Goal: Task Accomplishment & Management: Manage account settings

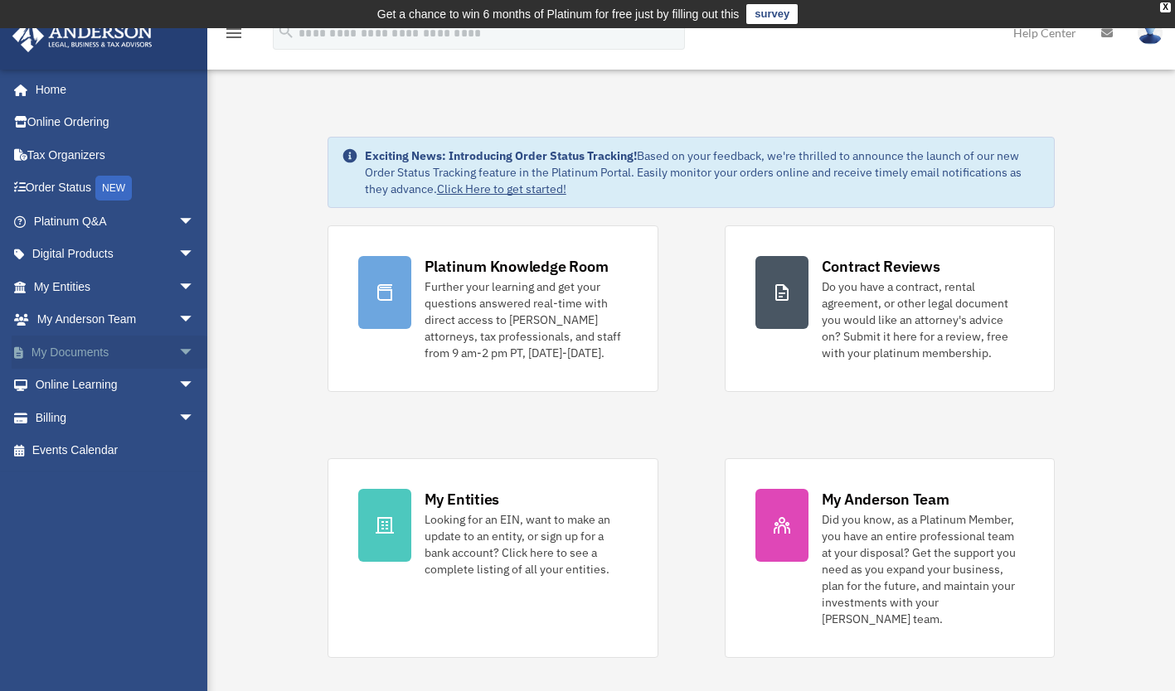
click at [178, 353] on span "arrow_drop_down" at bounding box center [194, 353] width 33 height 34
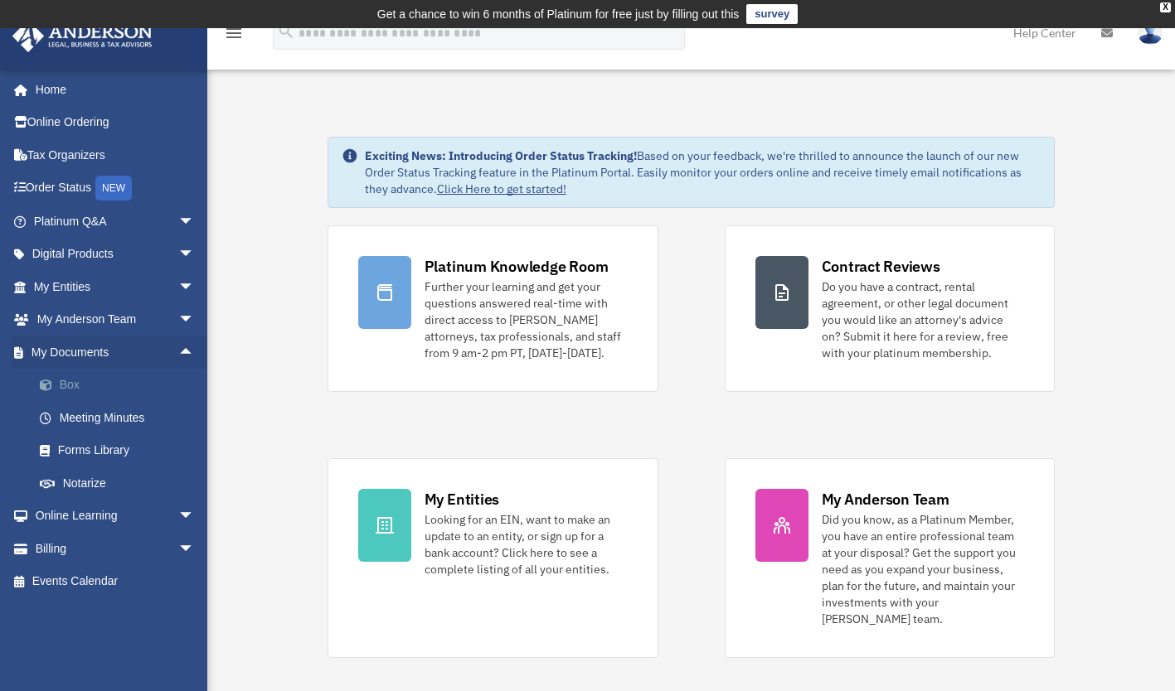
click at [74, 388] on link "Box" at bounding box center [121, 385] width 196 height 33
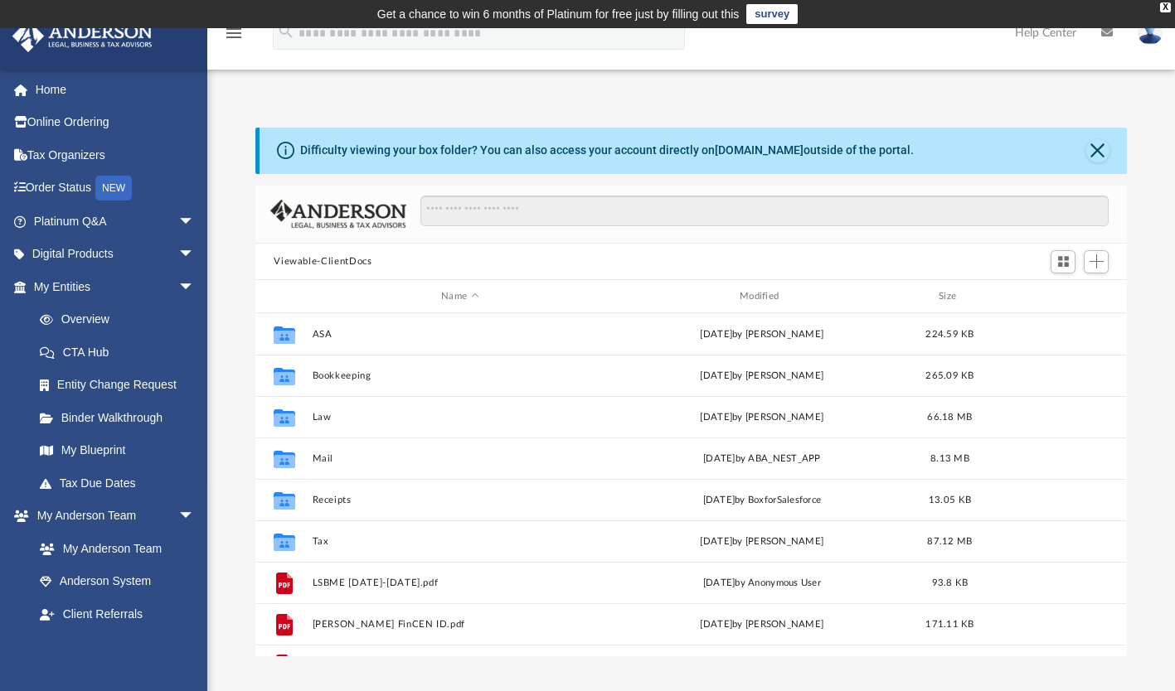
scroll to position [364, 858]
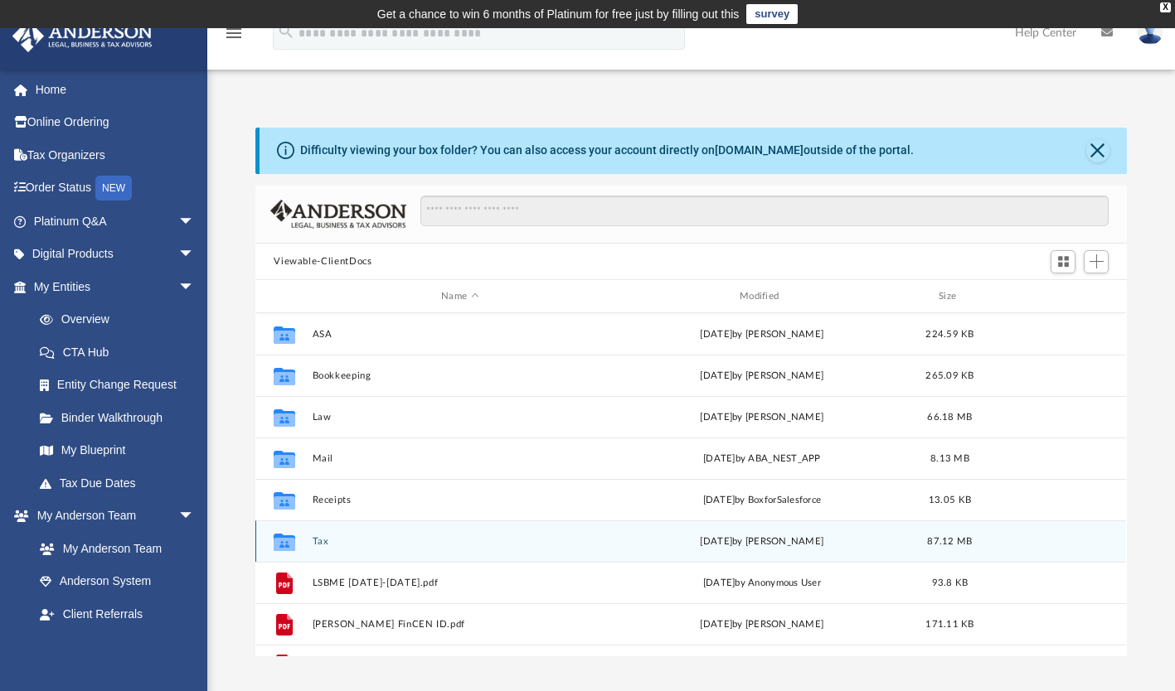
click at [324, 543] on button "Tax" at bounding box center [460, 541] width 295 height 11
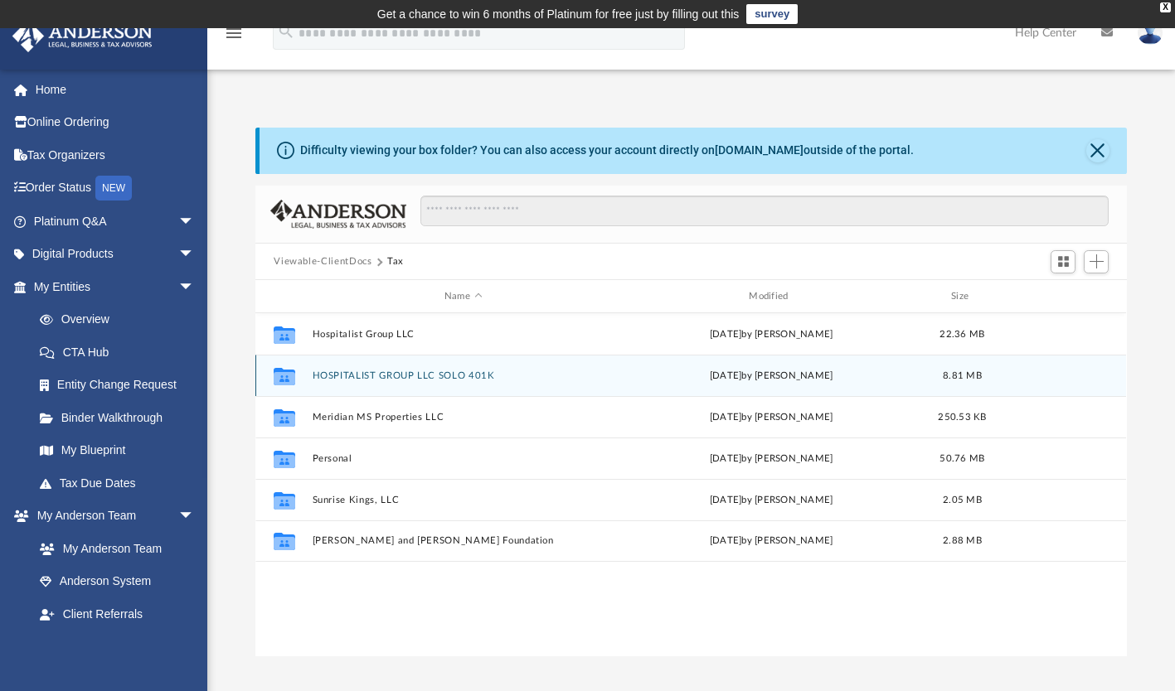
click at [464, 377] on button "HOSPITALIST GROUP LLC SOLO 401K" at bounding box center [463, 376] width 301 height 11
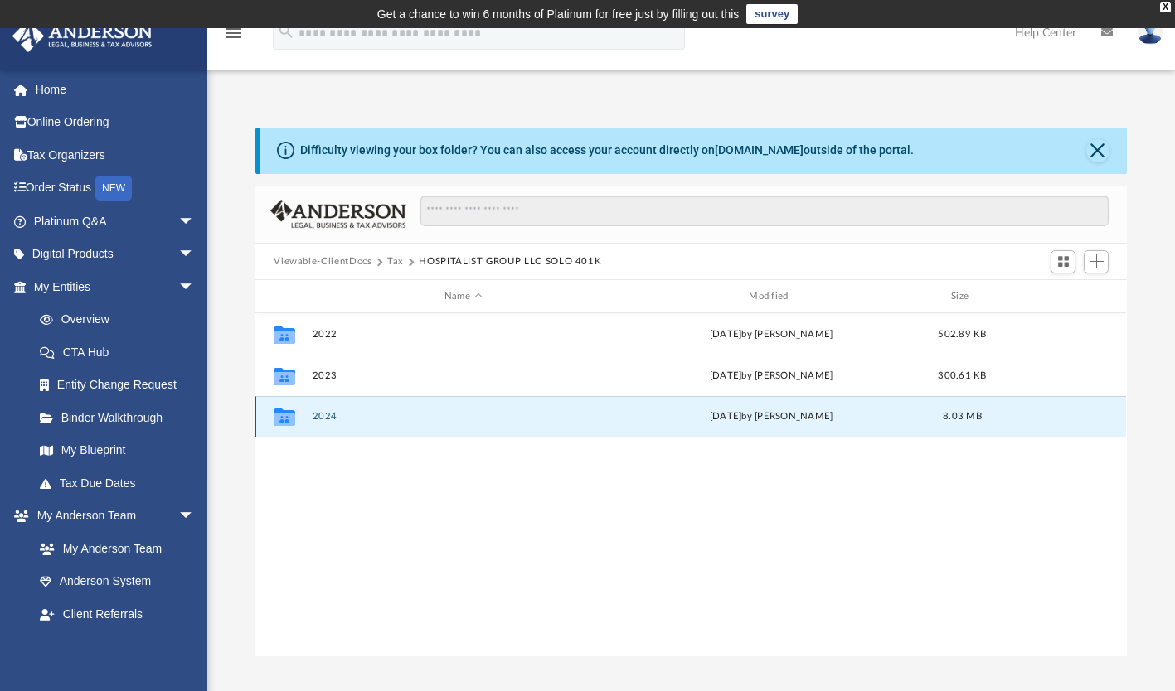
click at [320, 415] on button "2024" at bounding box center [463, 417] width 301 height 11
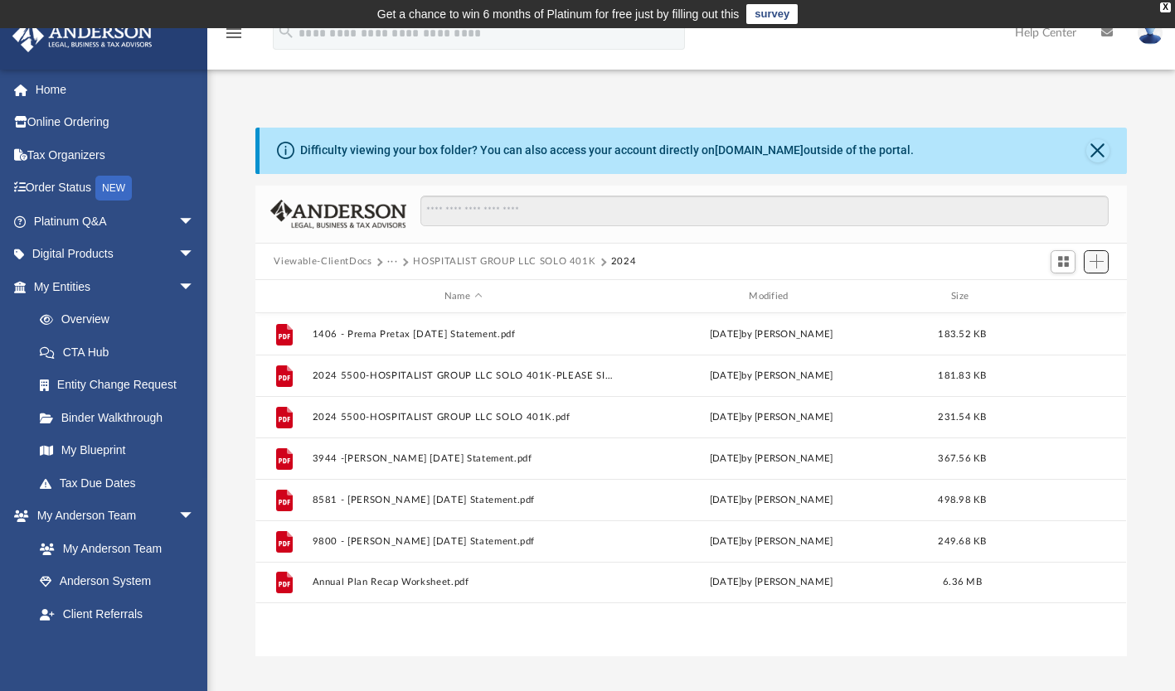
click at [1095, 262] on span "Add" at bounding box center [1096, 262] width 14 height 14
click at [1067, 296] on li "Upload" at bounding box center [1072, 294] width 53 height 17
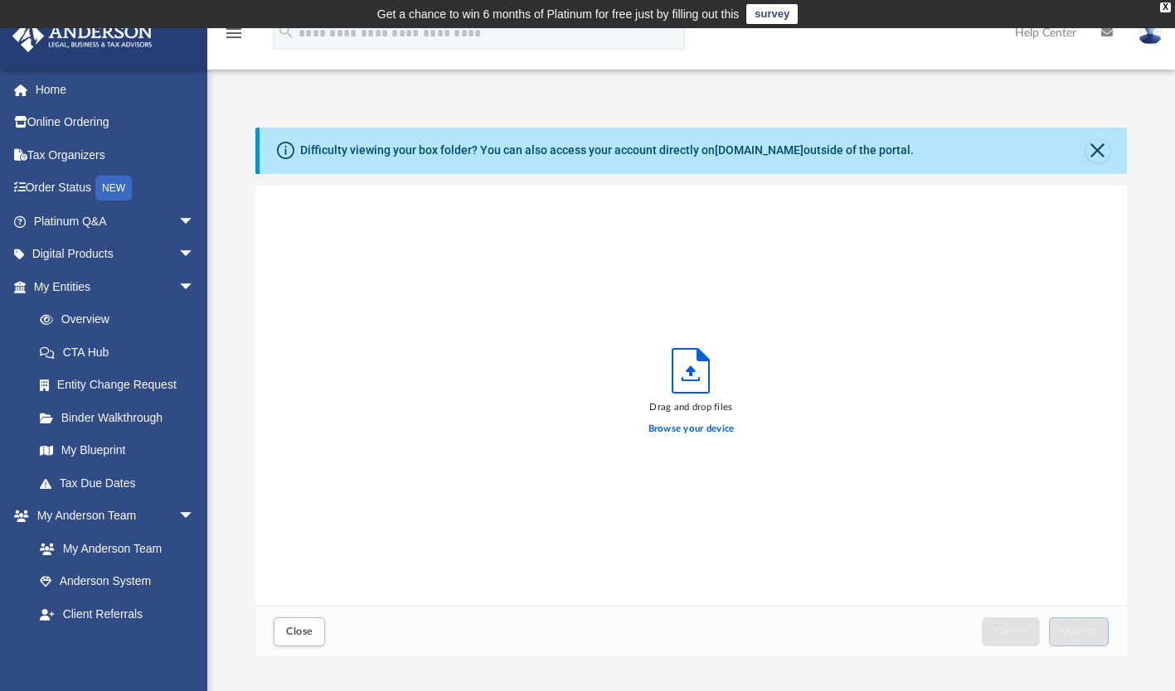
scroll to position [408, 858]
click at [685, 377] on icon "Upload" at bounding box center [690, 371] width 36 height 44
click at [692, 430] on label "Browse your device" at bounding box center [691, 429] width 86 height 15
click at [0, 0] on input "Browse your device" at bounding box center [0, 0] width 0 height 0
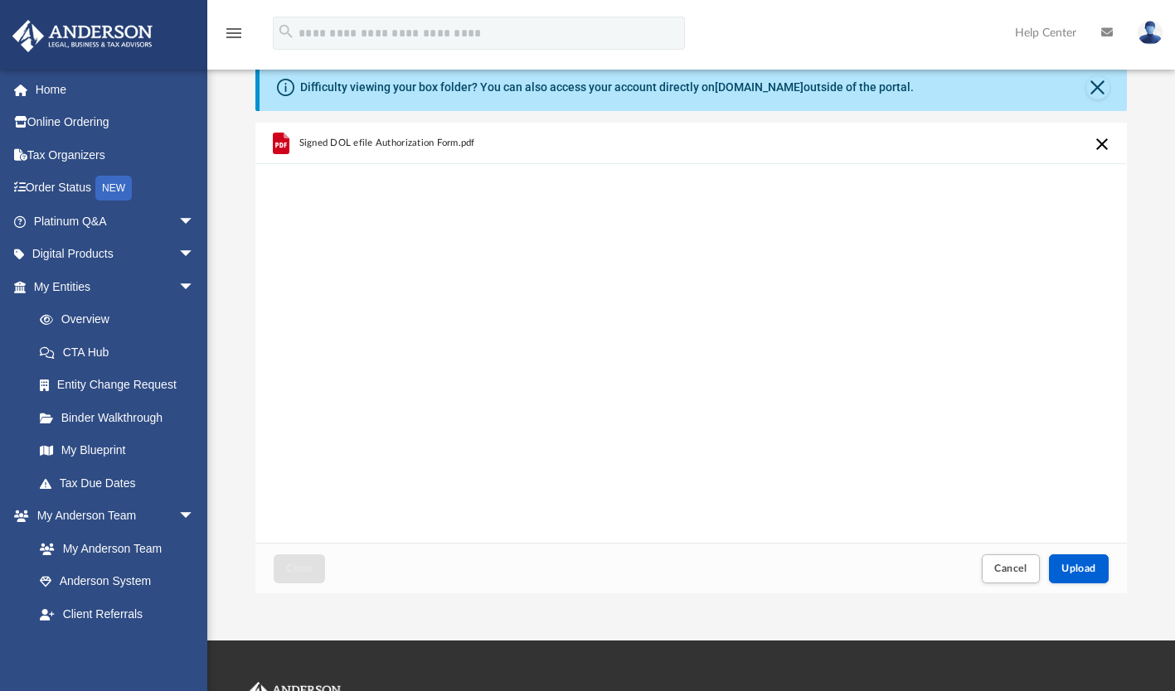
scroll to position [83, 0]
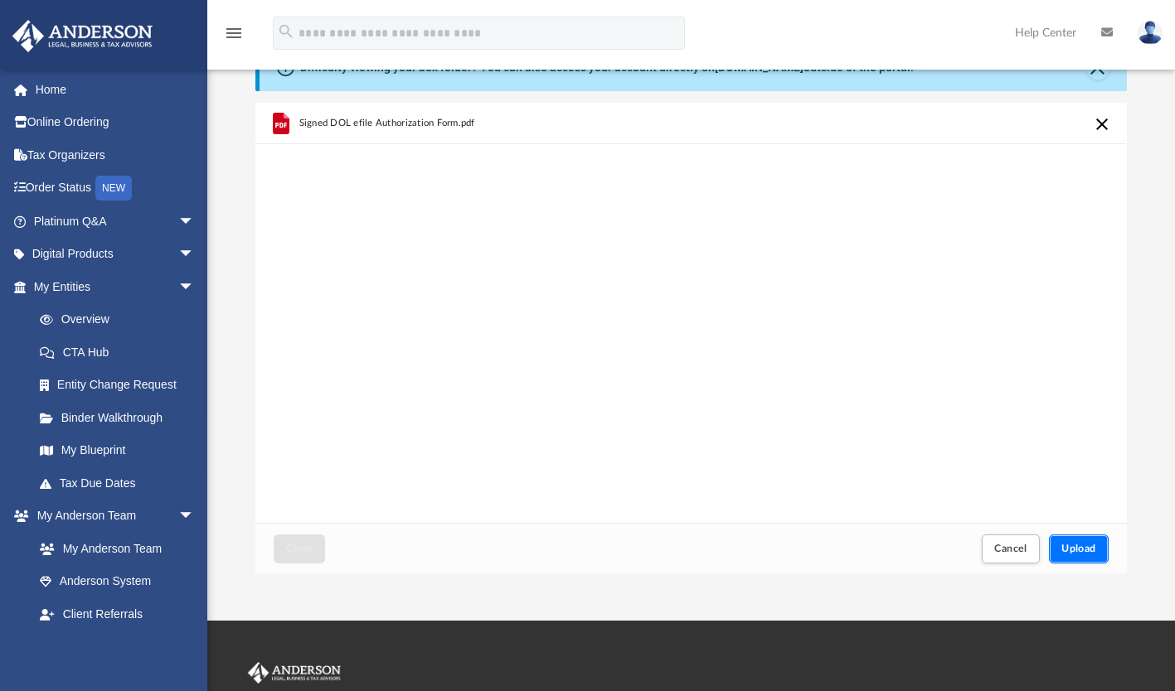
click at [1072, 549] on span "Upload" at bounding box center [1078, 549] width 35 height 10
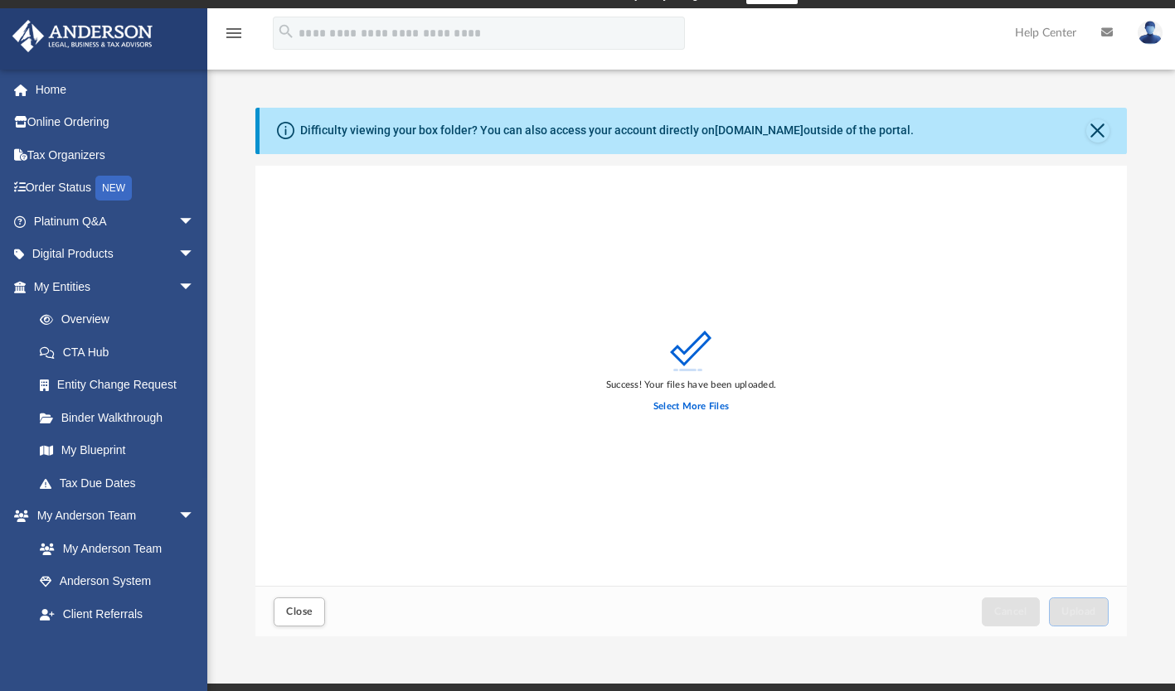
scroll to position [0, 0]
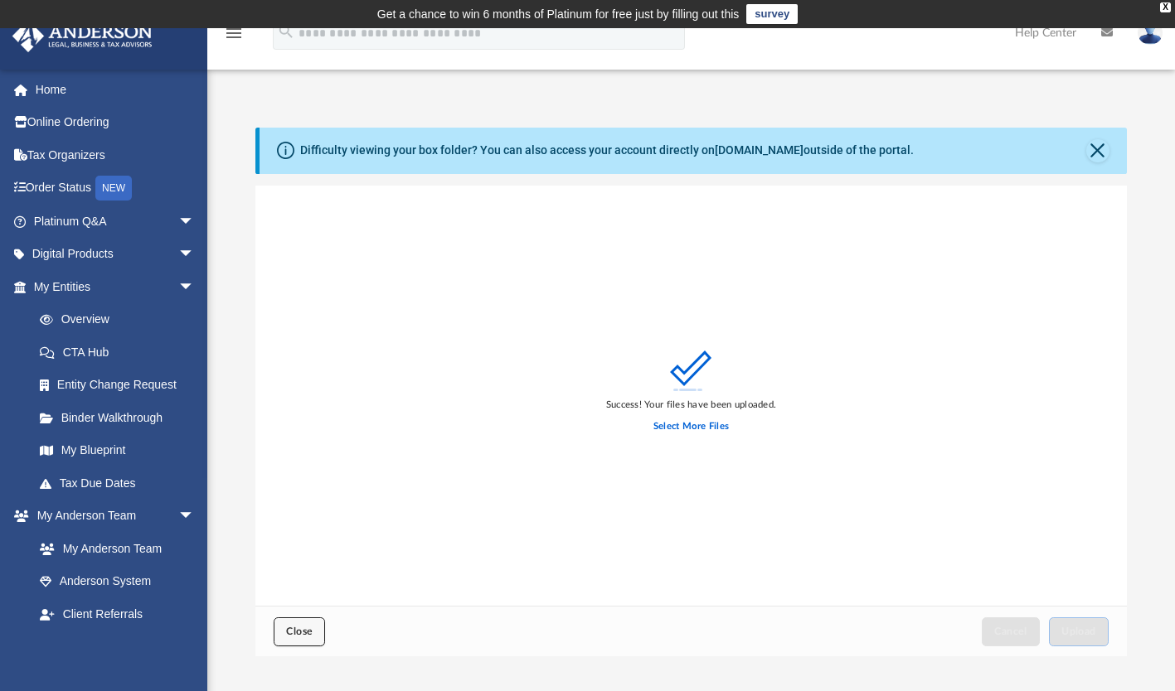
click at [302, 628] on span "Close" at bounding box center [299, 632] width 27 height 10
